Goal: Task Accomplishment & Management: Manage account settings

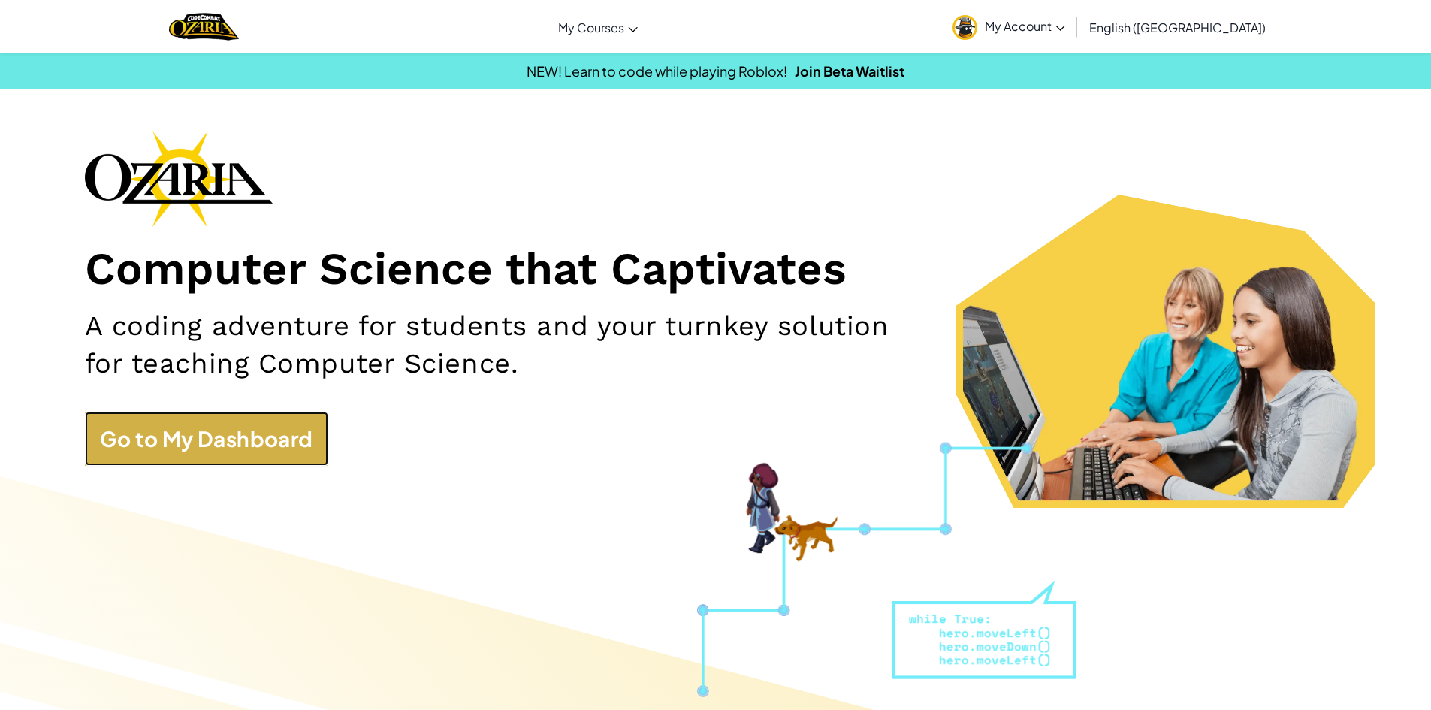
click at [247, 436] on link "Go to My Dashboard" at bounding box center [206, 439] width 243 height 54
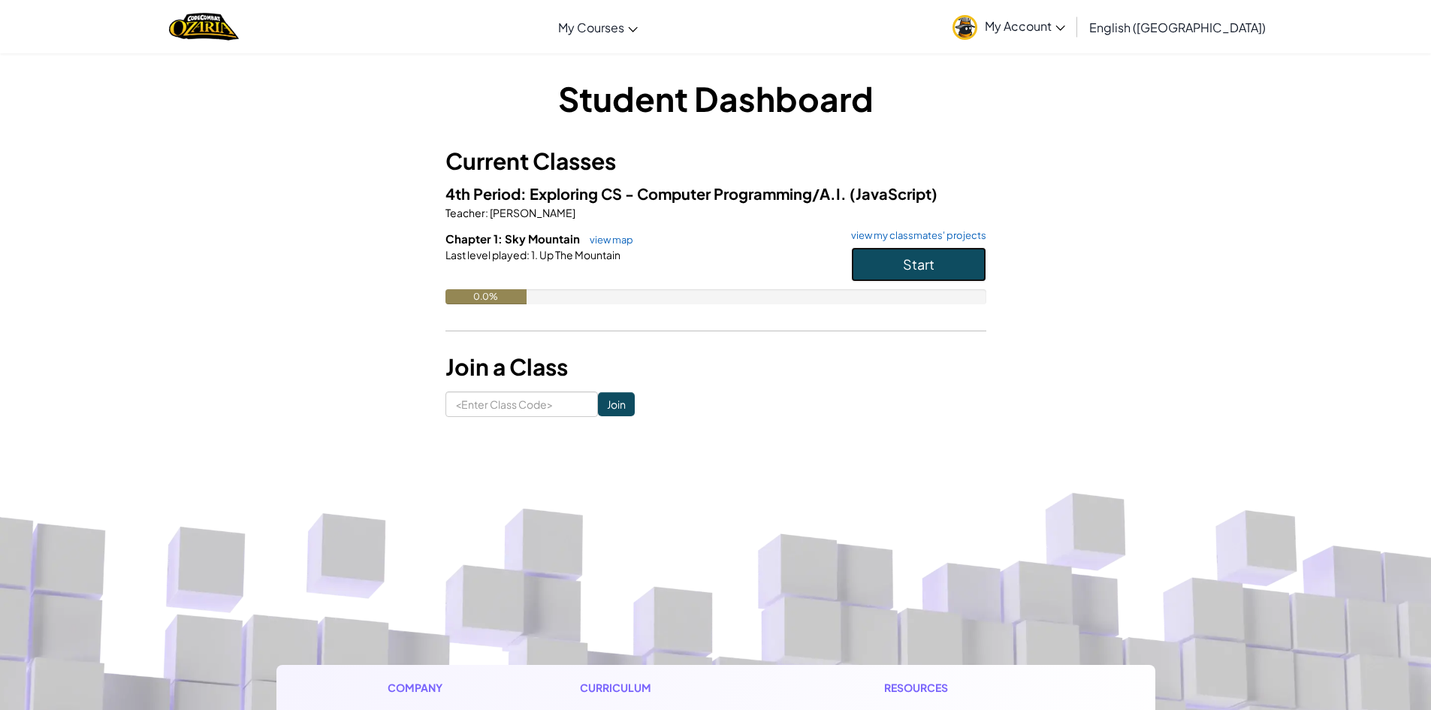
click at [934, 264] on span "Start" at bounding box center [919, 263] width 32 height 17
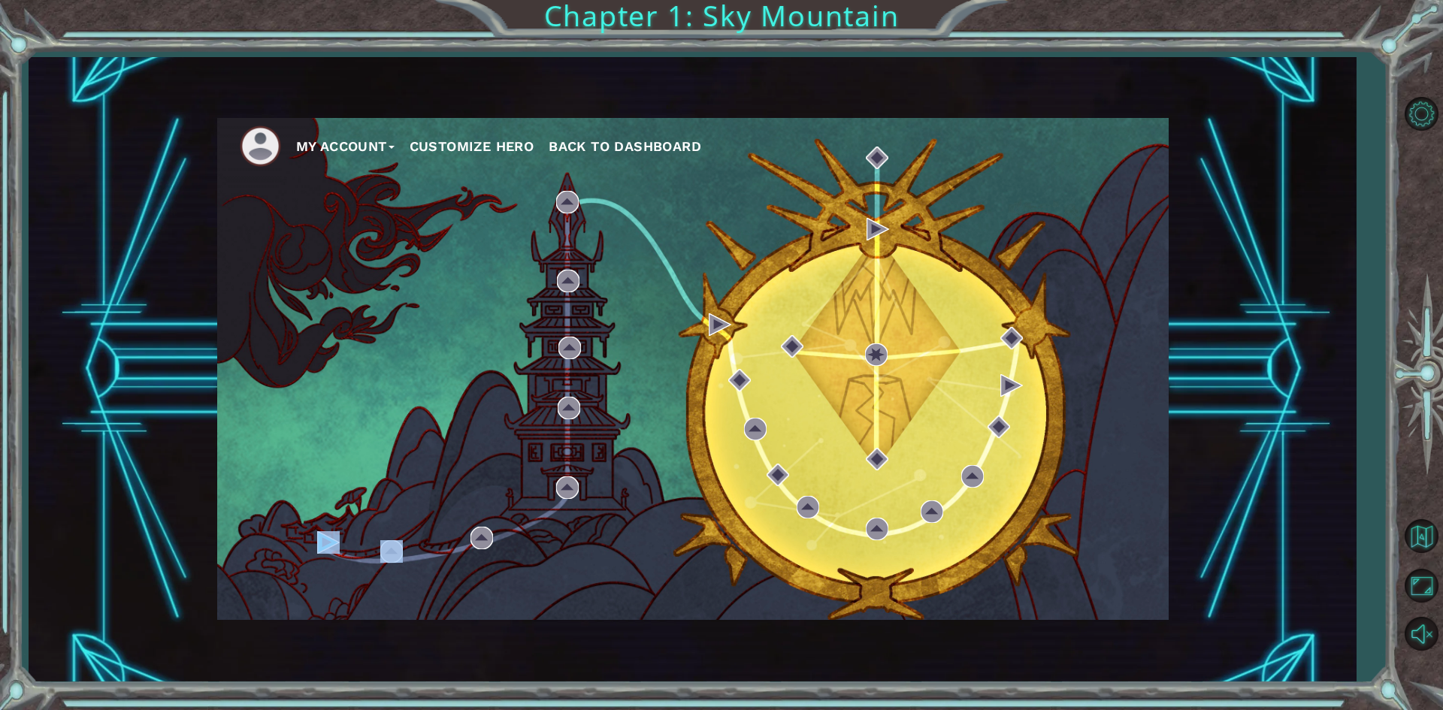
drag, startPoint x: 347, startPoint y: 541, endPoint x: 331, endPoint y: 545, distance: 16.2
click at [347, 542] on div "My Account Customize Hero Back to Dashboard" at bounding box center [692, 369] width 951 height 502
drag, startPoint x: 326, startPoint y: 545, endPoint x: 321, endPoint y: 534, distance: 12.4
click at [325, 545] on img at bounding box center [328, 542] width 23 height 23
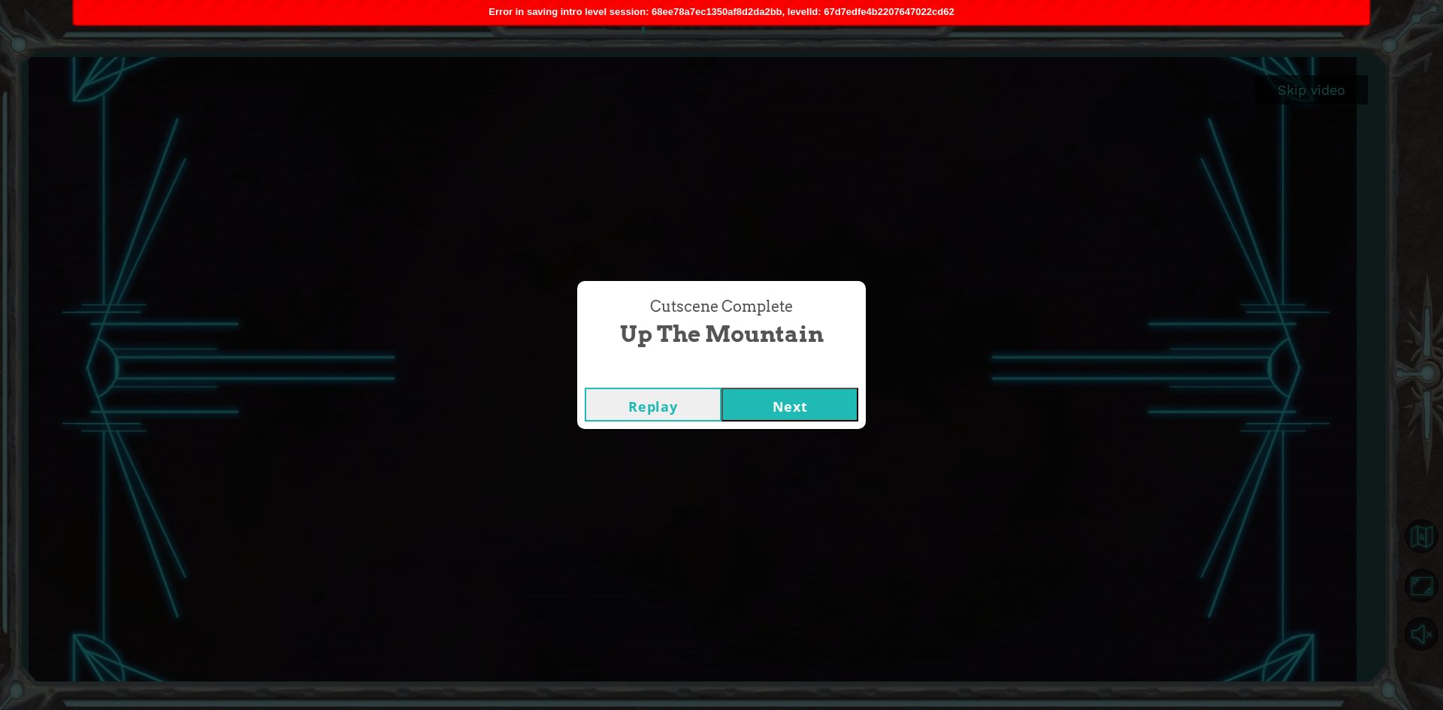
click at [793, 397] on button "Next" at bounding box center [789, 405] width 137 height 34
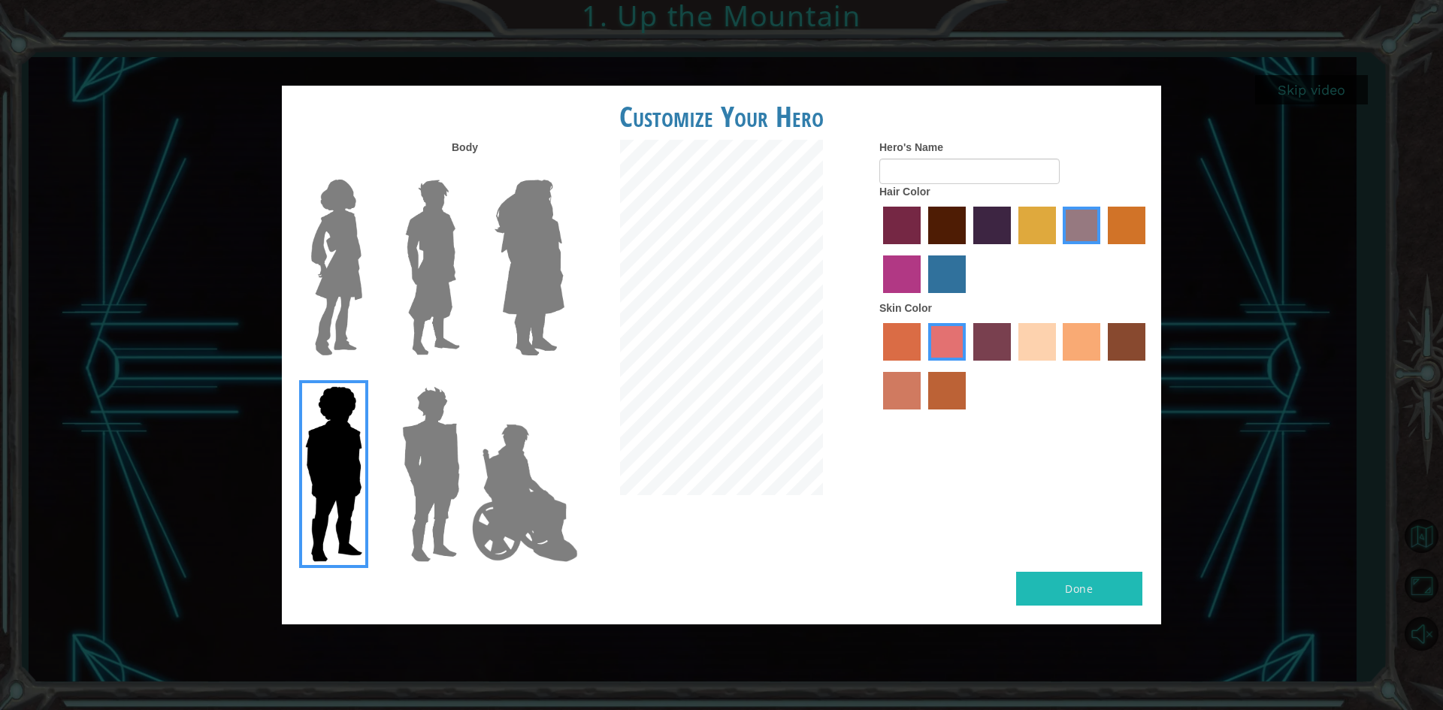
click at [426, 298] on img at bounding box center [432, 268] width 67 height 188
click at [466, 170] on input "Hero Lars" at bounding box center [466, 170] width 0 height 0
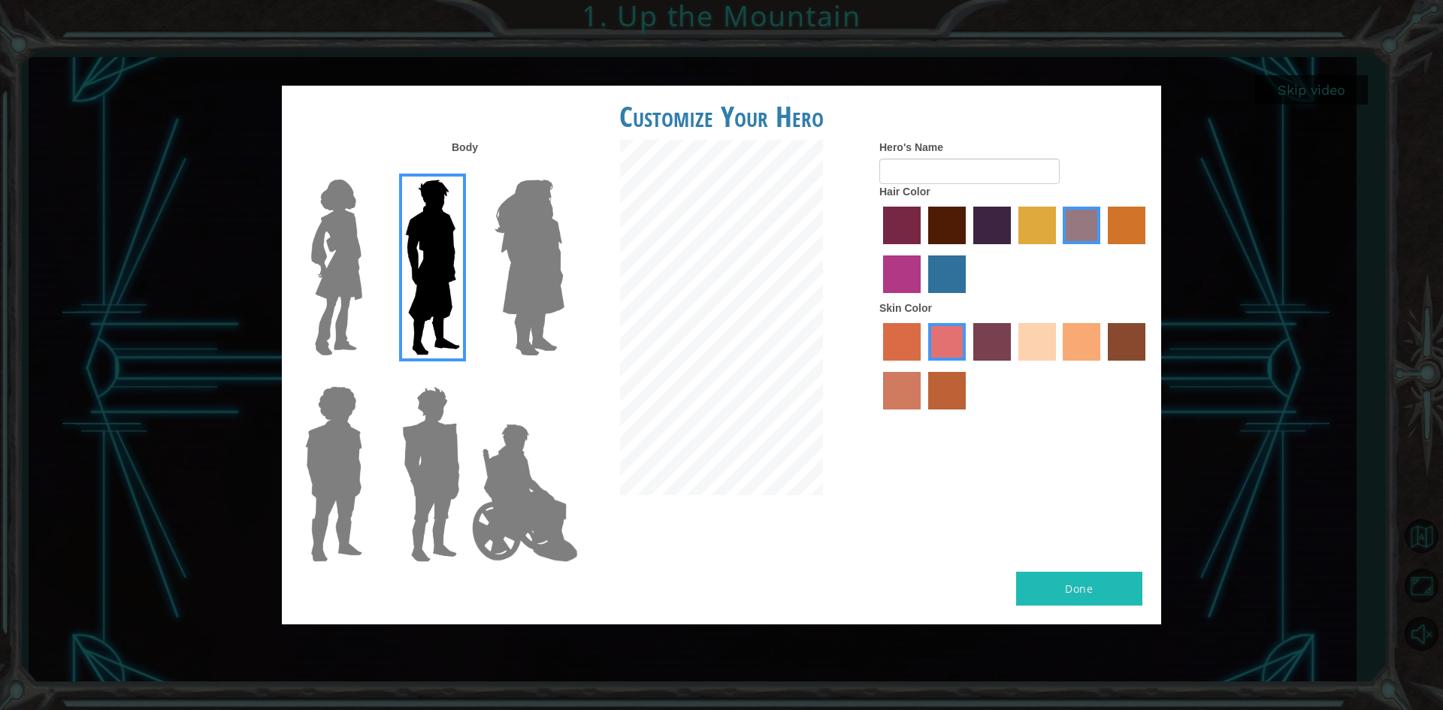
click at [1029, 350] on label "sandy beach skin color" at bounding box center [1037, 342] width 38 height 38
click at [1013, 366] on input "sandy beach skin color" at bounding box center [1013, 366] width 0 height 0
click at [1123, 233] on label "gold drop hair color" at bounding box center [1127, 226] width 38 height 38
click at [1102, 249] on input "gold drop hair color" at bounding box center [1102, 249] width 0 height 0
click at [1068, 588] on button "Done" at bounding box center [1079, 589] width 126 height 34
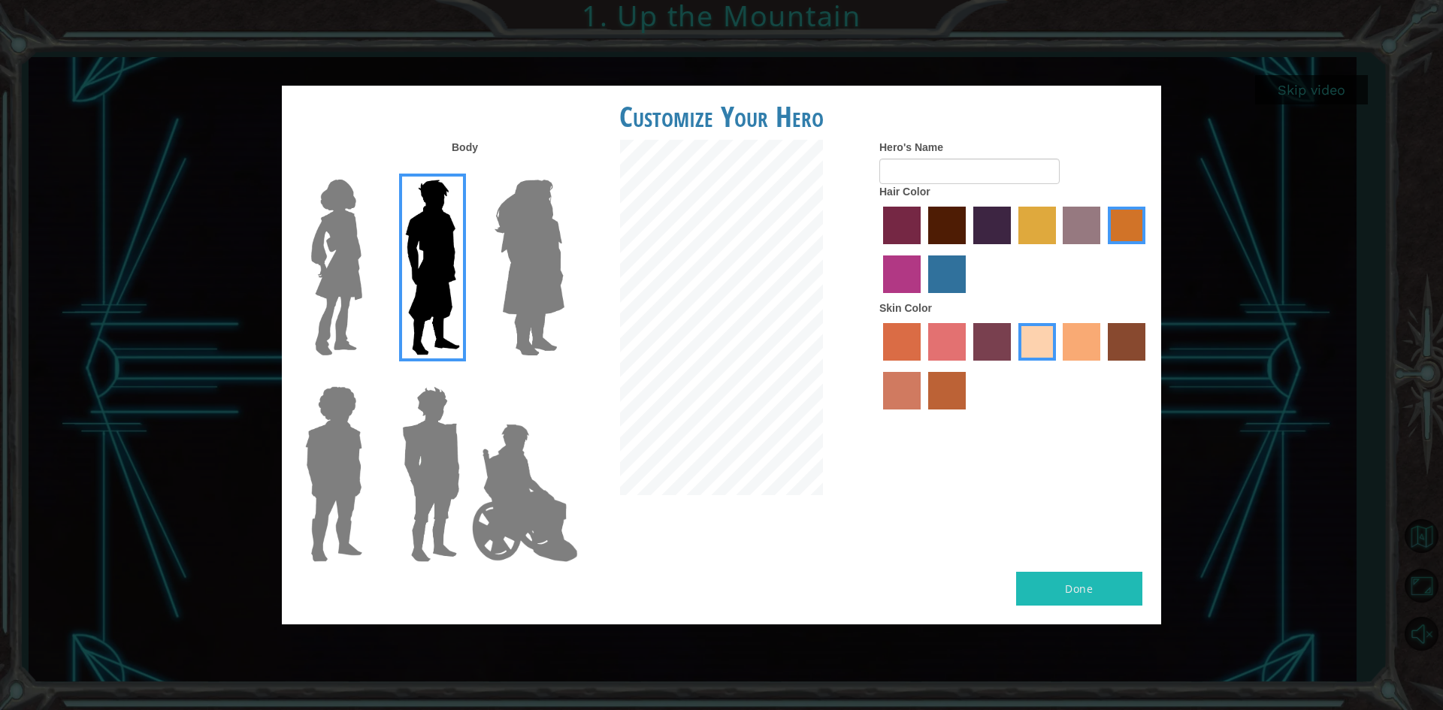
click at [1068, 588] on button "Done" at bounding box center [1079, 589] width 126 height 34
type input "Diamond_Dora"
click at [1084, 587] on button "Done" at bounding box center [1079, 589] width 126 height 34
